Goal: Information Seeking & Learning: Find specific page/section

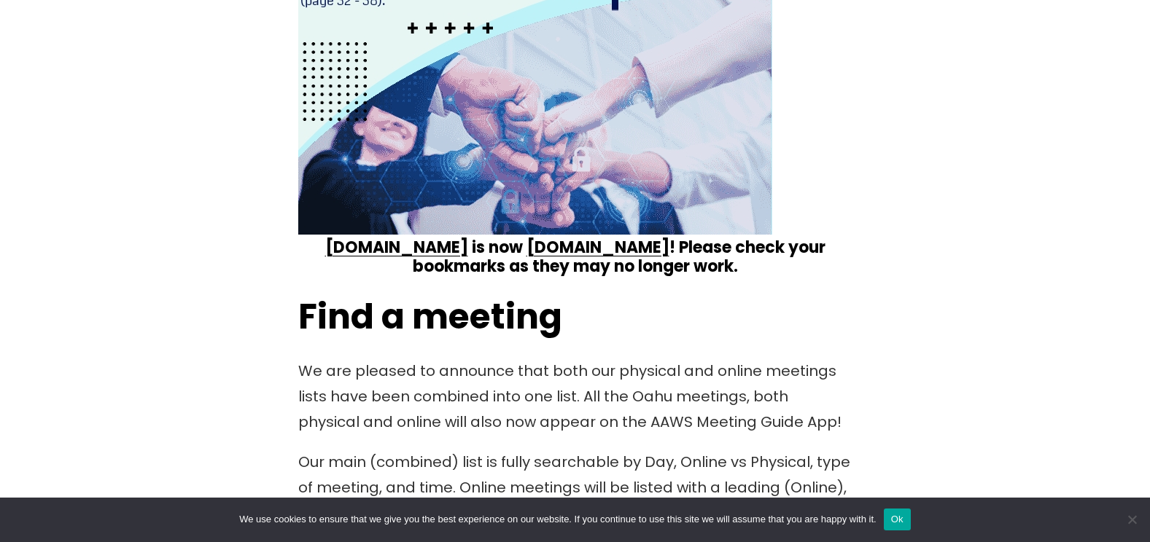
scroll to position [2042, 0]
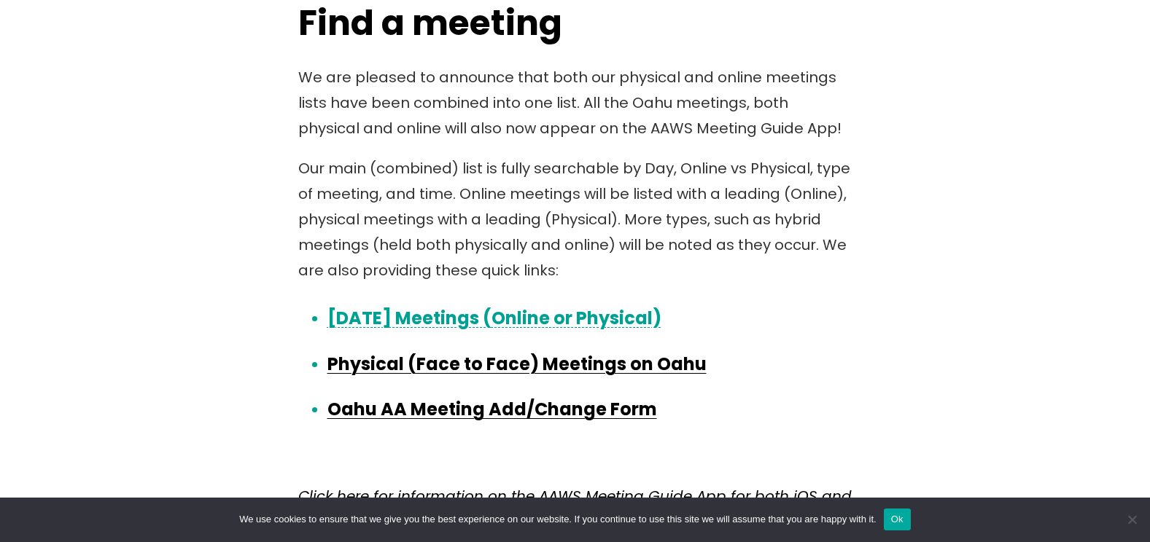
drag, startPoint x: 628, startPoint y: 313, endPoint x: 668, endPoint y: 305, distance: 40.9
click at [628, 313] on link "Today’s Meetings (Online or Physical)" at bounding box center [494, 318] width 334 height 24
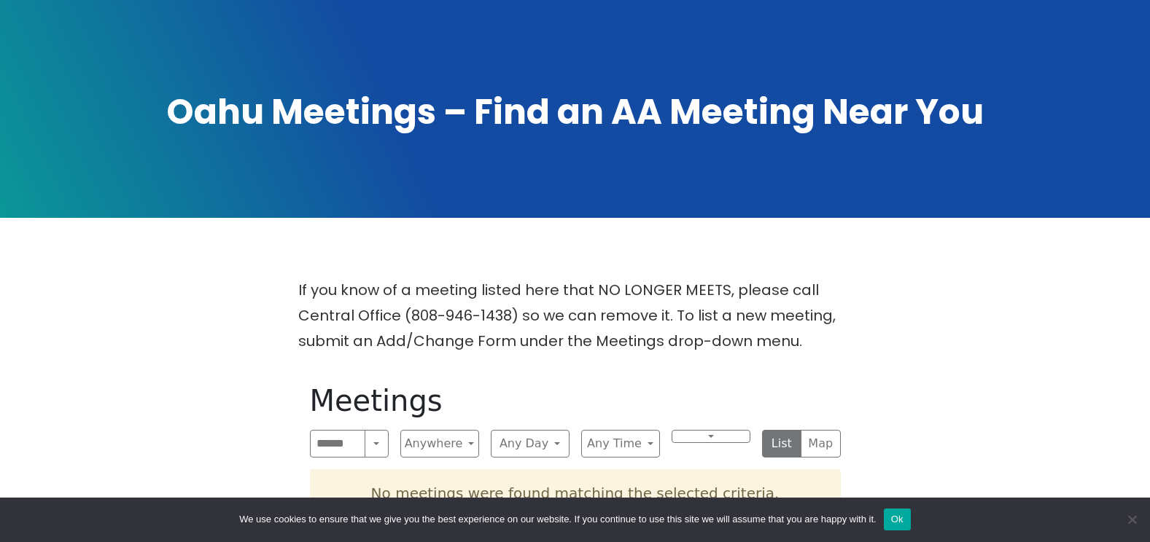
scroll to position [365, 0]
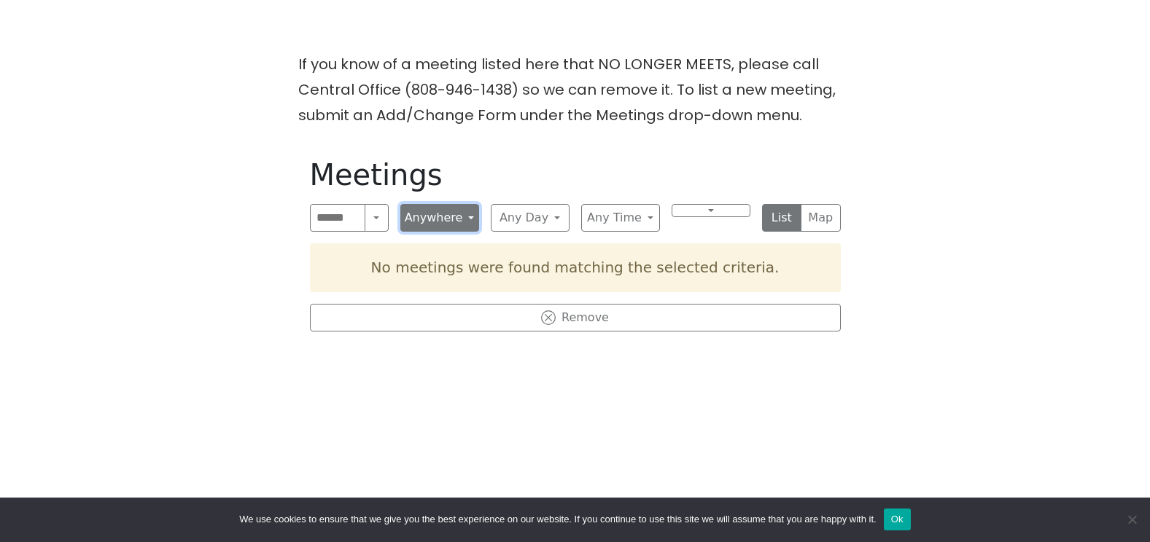
click at [459, 224] on button "Anywhere" at bounding box center [439, 218] width 79 height 28
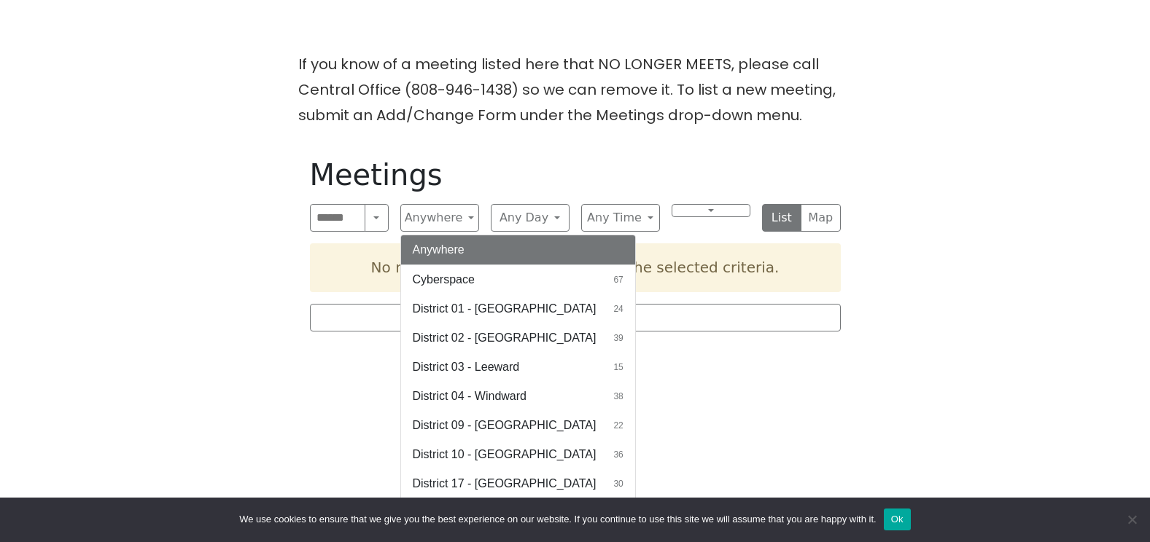
click at [470, 252] on button "Anywhere" at bounding box center [518, 250] width 234 height 29
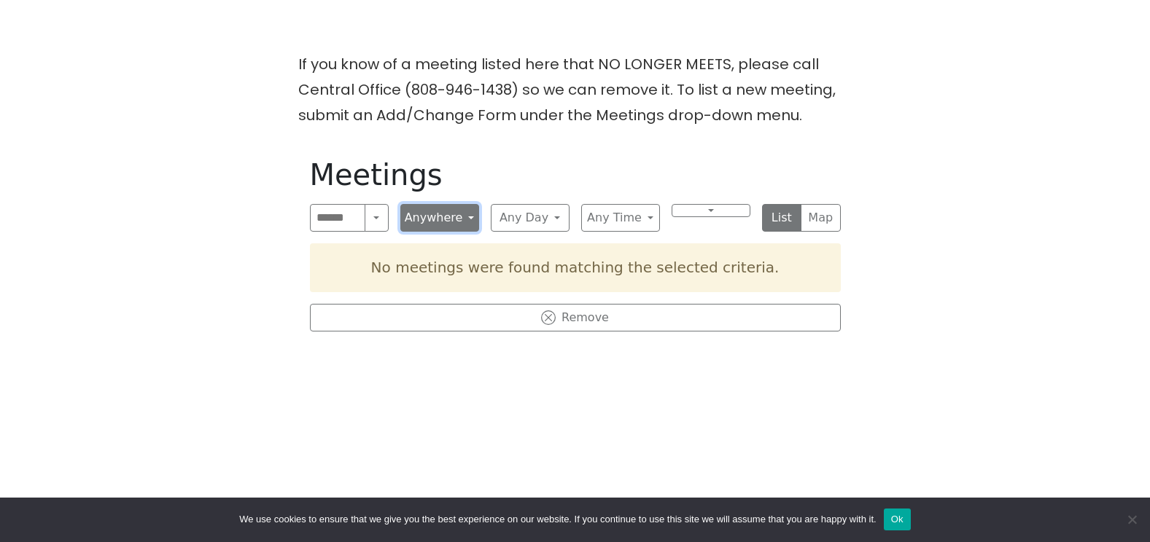
click at [464, 220] on button "Anywhere" at bounding box center [439, 218] width 79 height 28
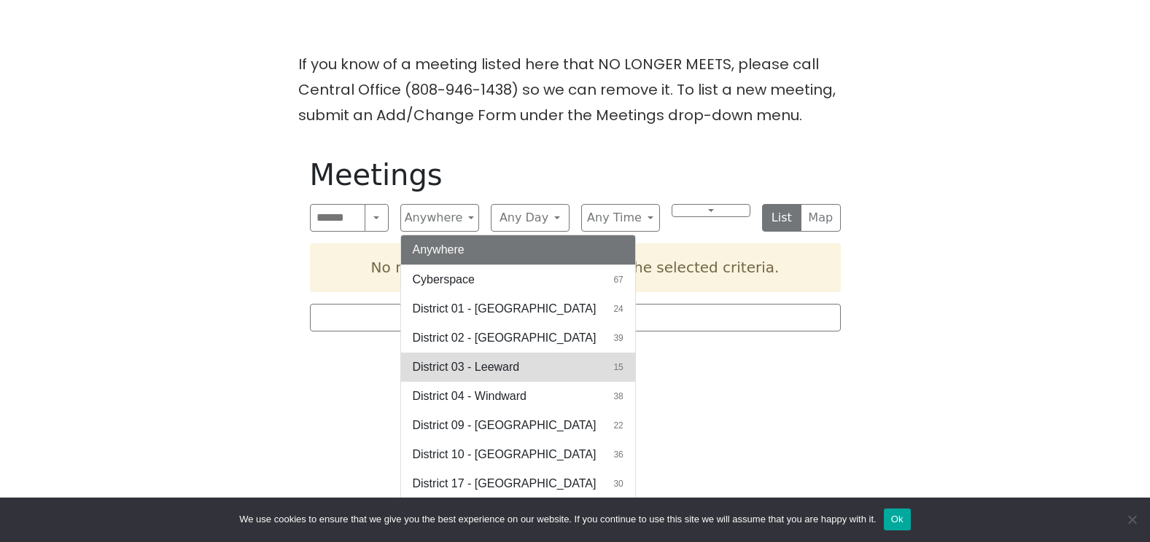
click at [499, 375] on span "District 03 - Leeward" at bounding box center [466, 367] width 107 height 17
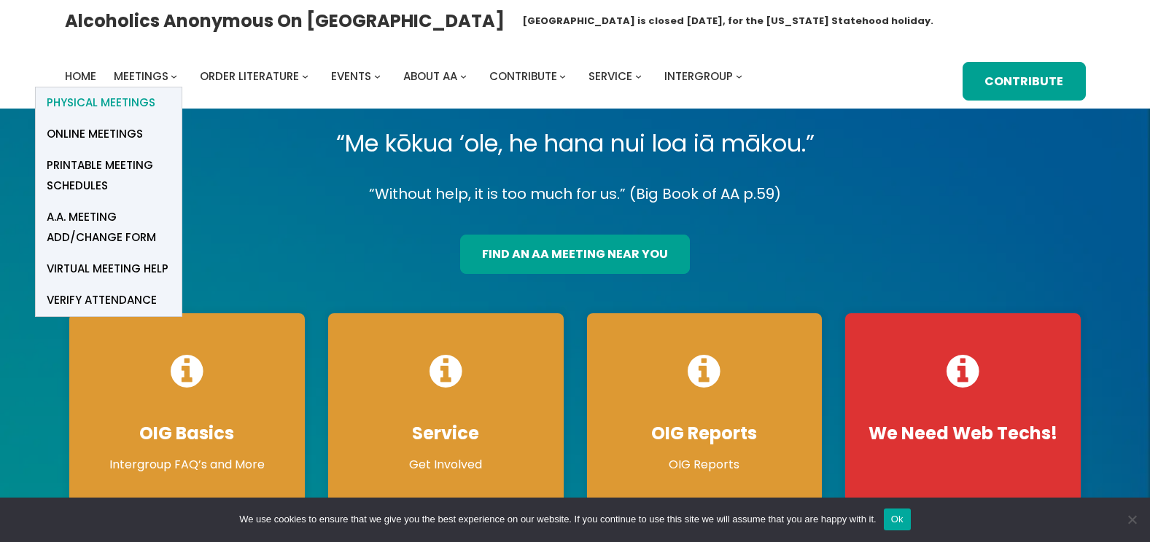
click at [143, 94] on span "Physical Meetings" at bounding box center [101, 103] width 109 height 20
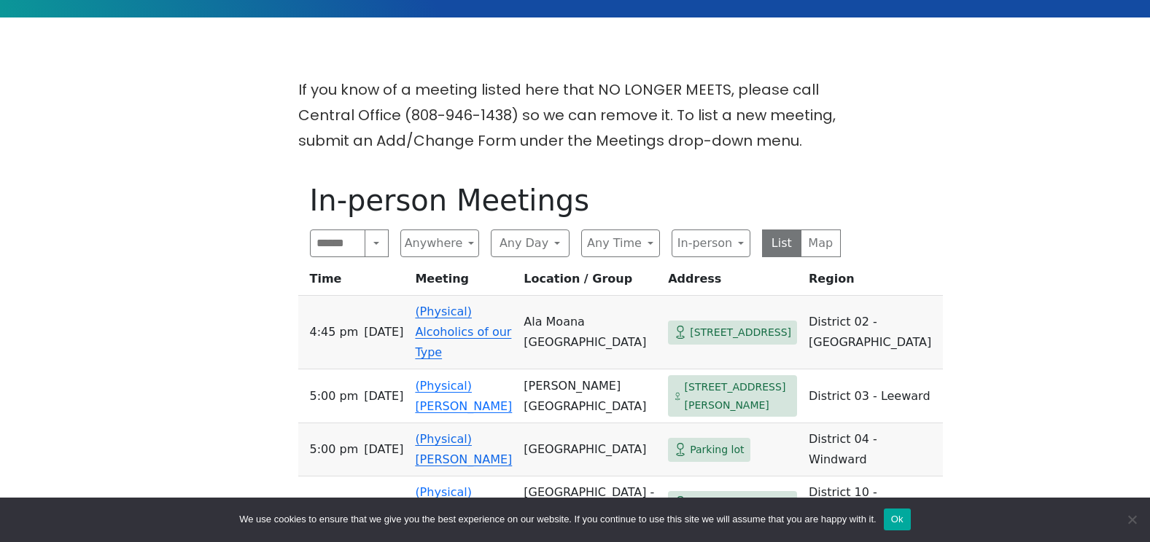
scroll to position [365, 0]
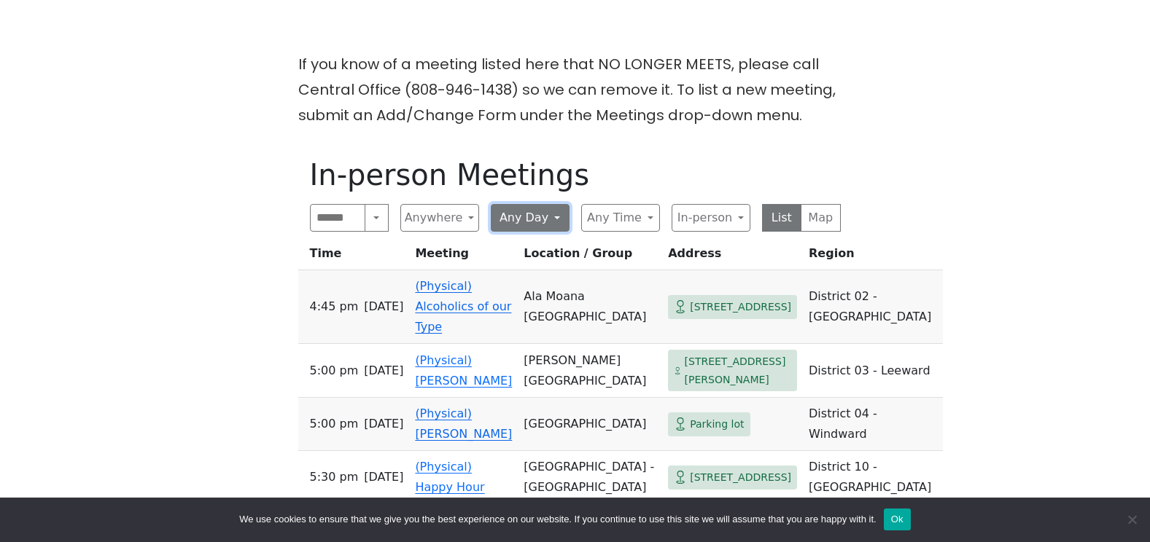
click at [559, 217] on button "Any Day" at bounding box center [530, 218] width 79 height 28
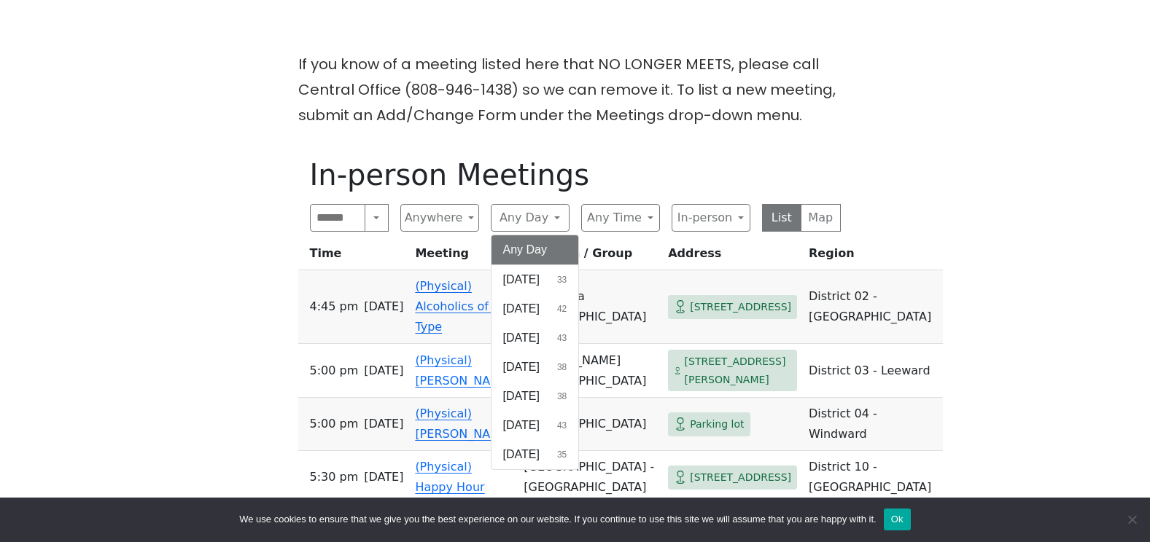
drag, startPoint x: 543, startPoint y: 451, endPoint x: 551, endPoint y: 443, distance: 11.9
click at [540, 449] on span "[DATE]" at bounding box center [521, 454] width 36 height 17
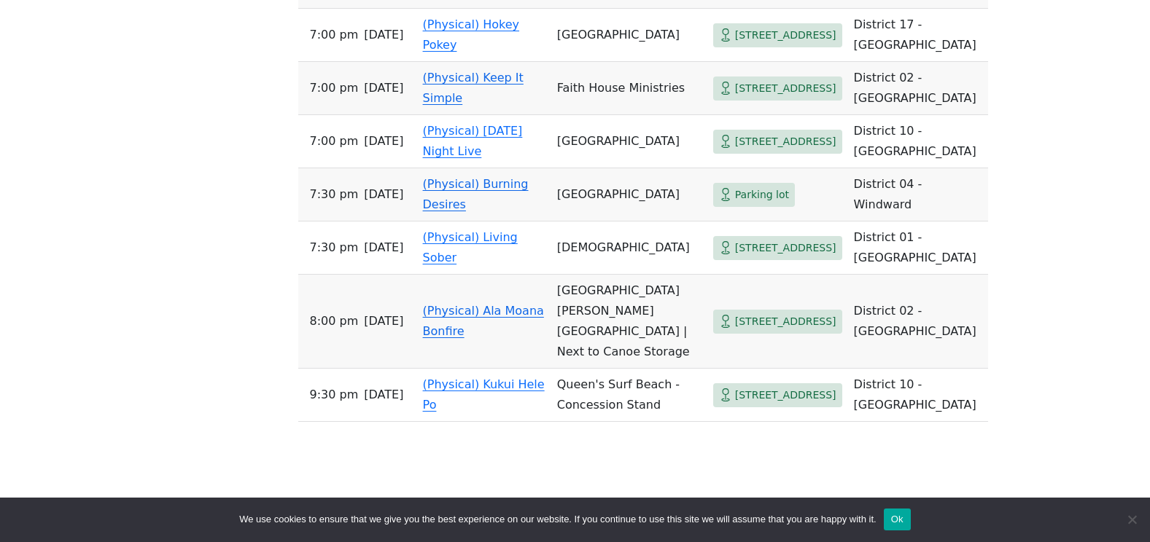
scroll to position [1896, 0]
